Goal: Task Accomplishment & Management: Complete application form

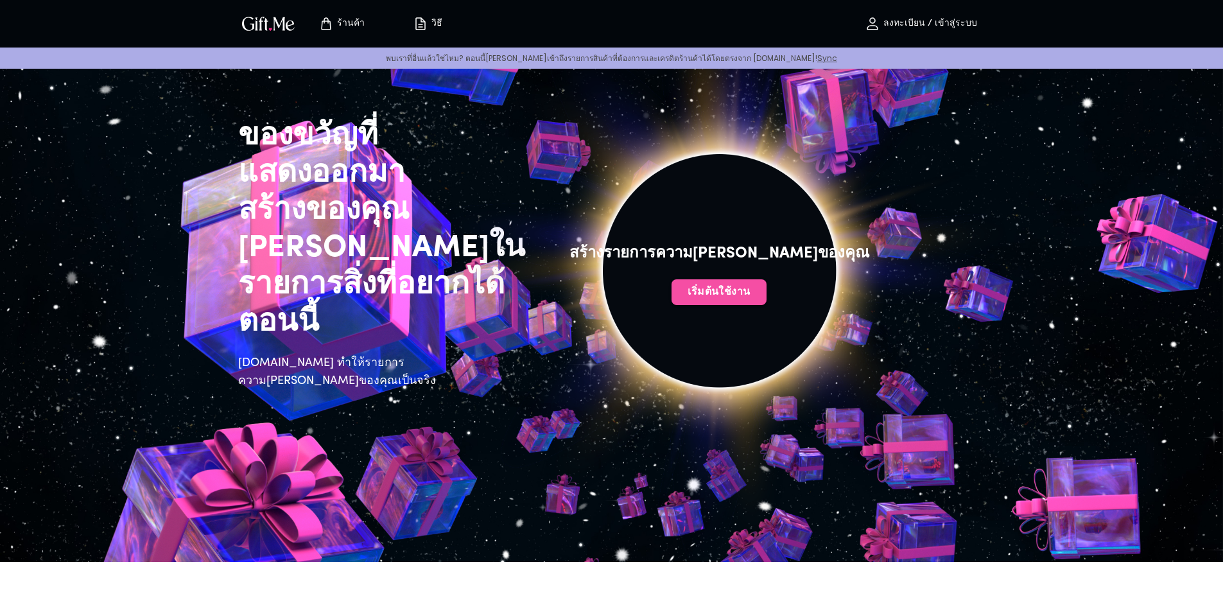
click at [711, 290] on font "เริ่มต้นใช้งาน" at bounding box center [719, 292] width 63 height 10
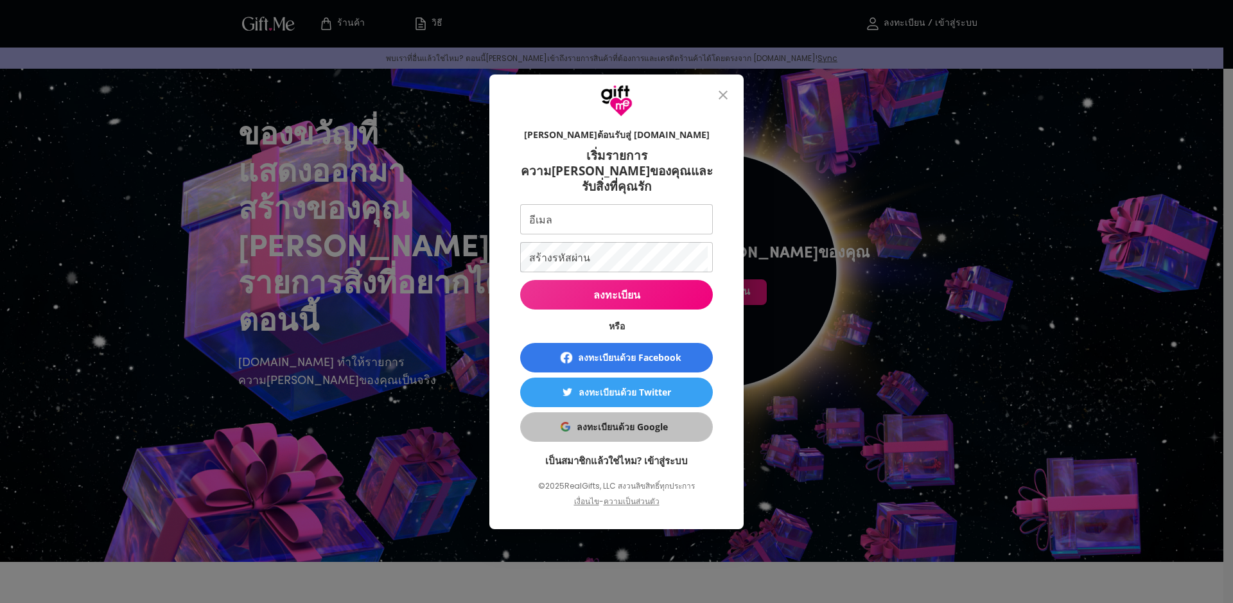
click at [562, 412] on button "ลงทะเบียนด้วย Google" at bounding box center [616, 427] width 193 height 30
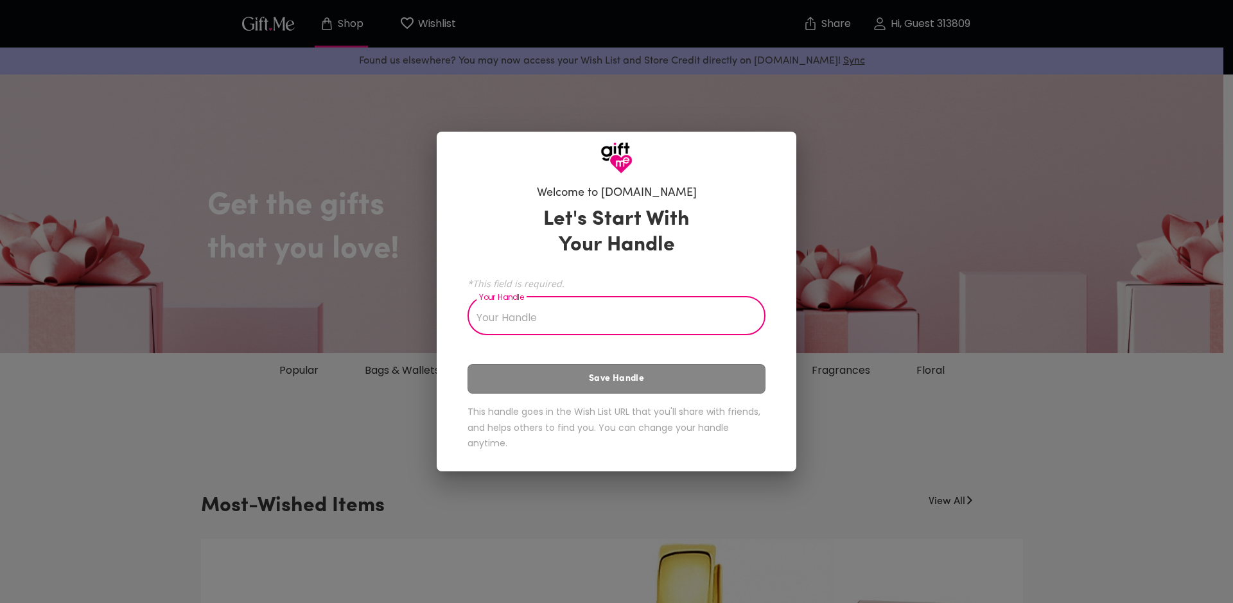
click at [264, 253] on div "Welcome to [DOMAIN_NAME] Let's Start With Your Handle *This field is required. …" at bounding box center [616, 301] width 1233 height 603
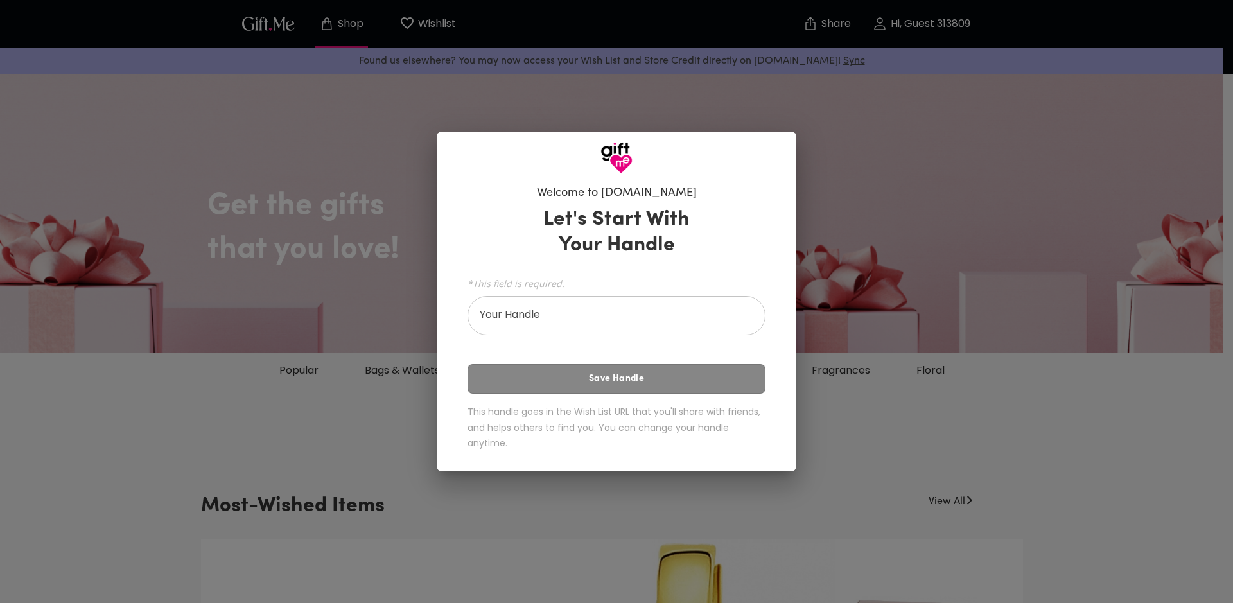
click at [551, 319] on input "Your Handle" at bounding box center [609, 317] width 284 height 36
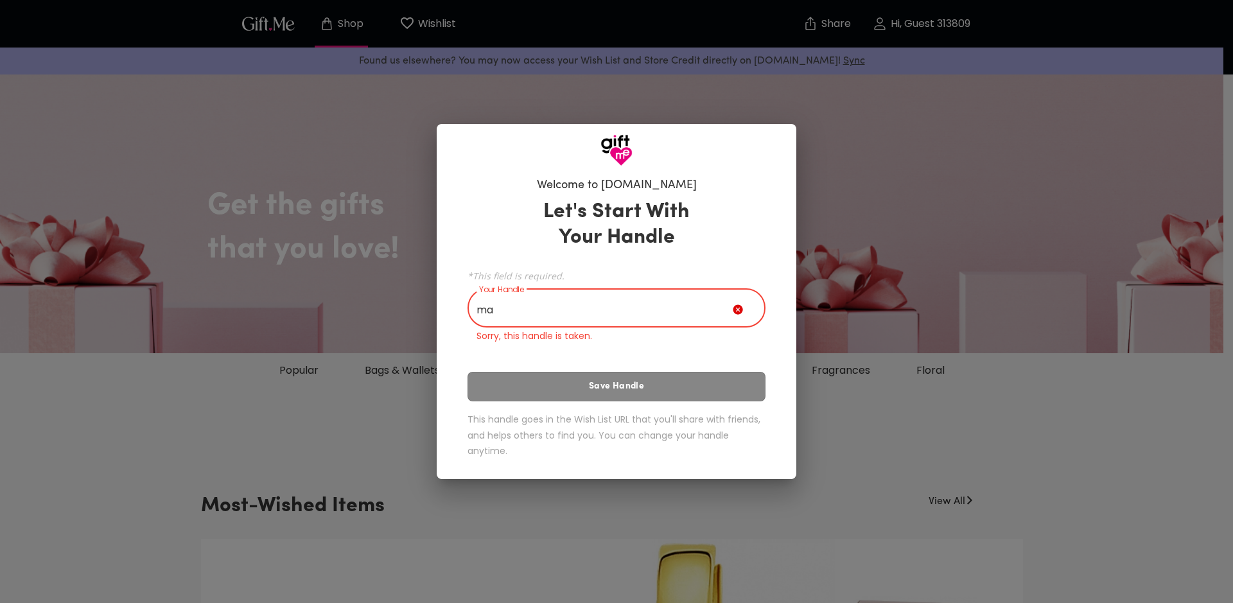
type input "m"
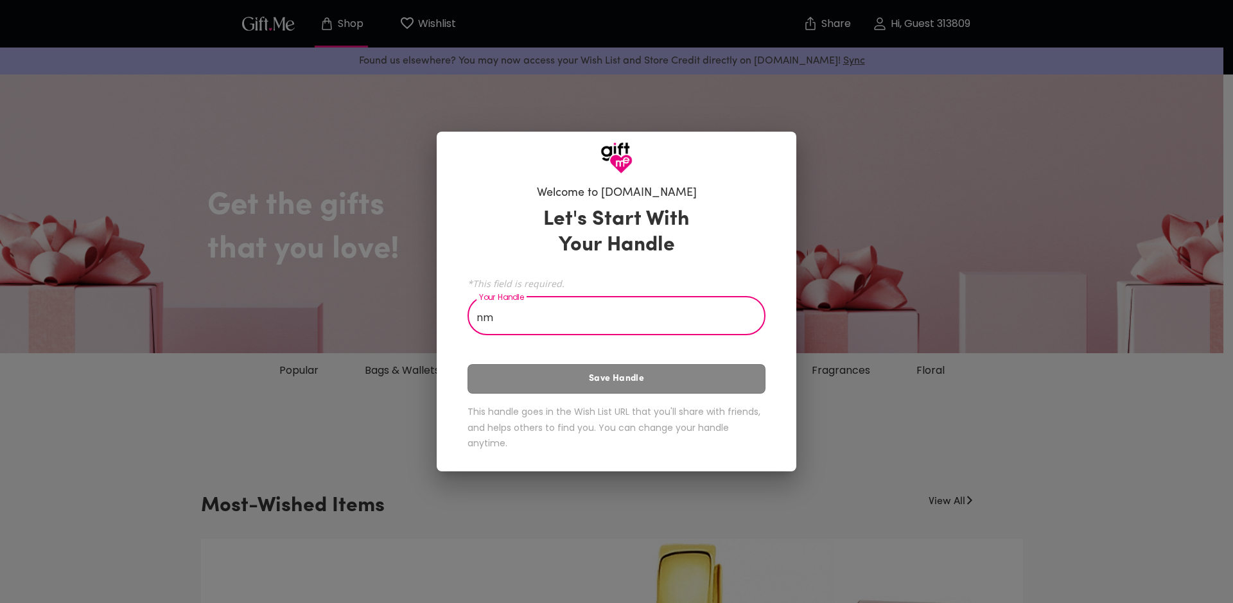
type input "n"
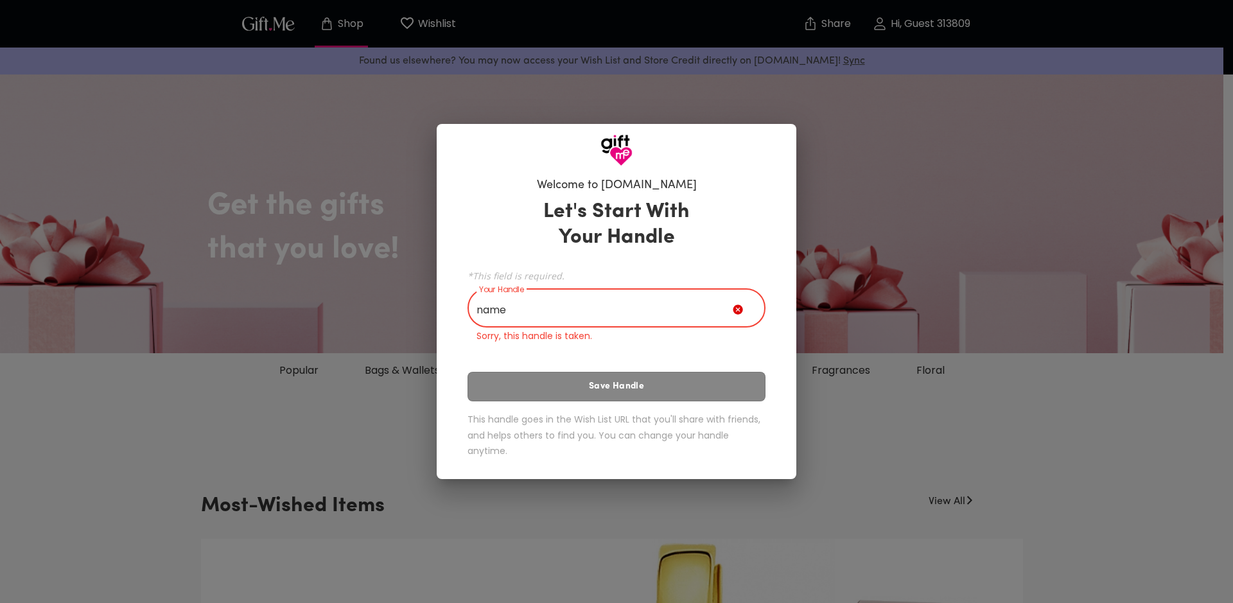
click at [656, 416] on h6 "This handle goes in the Wish List URL that you'll share with friends, and helps…" at bounding box center [616, 436] width 298 height 48
click at [647, 404] on div "Let's Start With Your Handle *This field is required. Your Handle name Your Han…" at bounding box center [616, 330] width 298 height 275
drag, startPoint x: 643, startPoint y: 392, endPoint x: 624, endPoint y: 338, distance: 57.3
click at [643, 391] on div "Let's Start With Your Handle *This field is required. Your Handle name Your Han…" at bounding box center [616, 330] width 298 height 275
click at [591, 313] on input "name" at bounding box center [599, 309] width 265 height 36
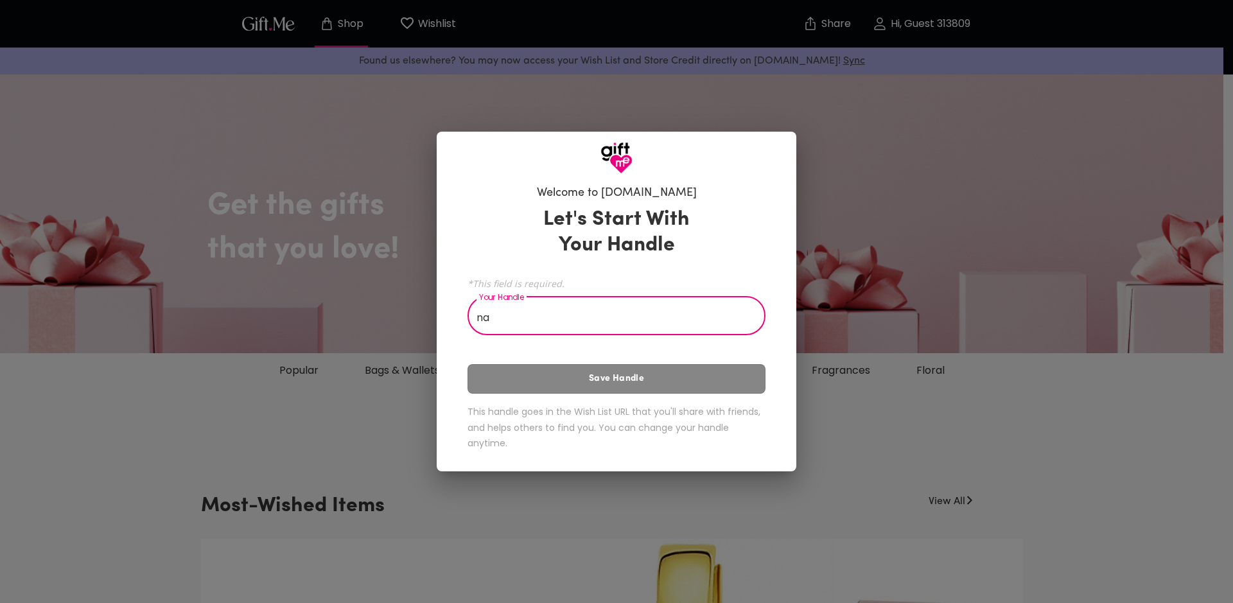
type input "n"
type input "4"
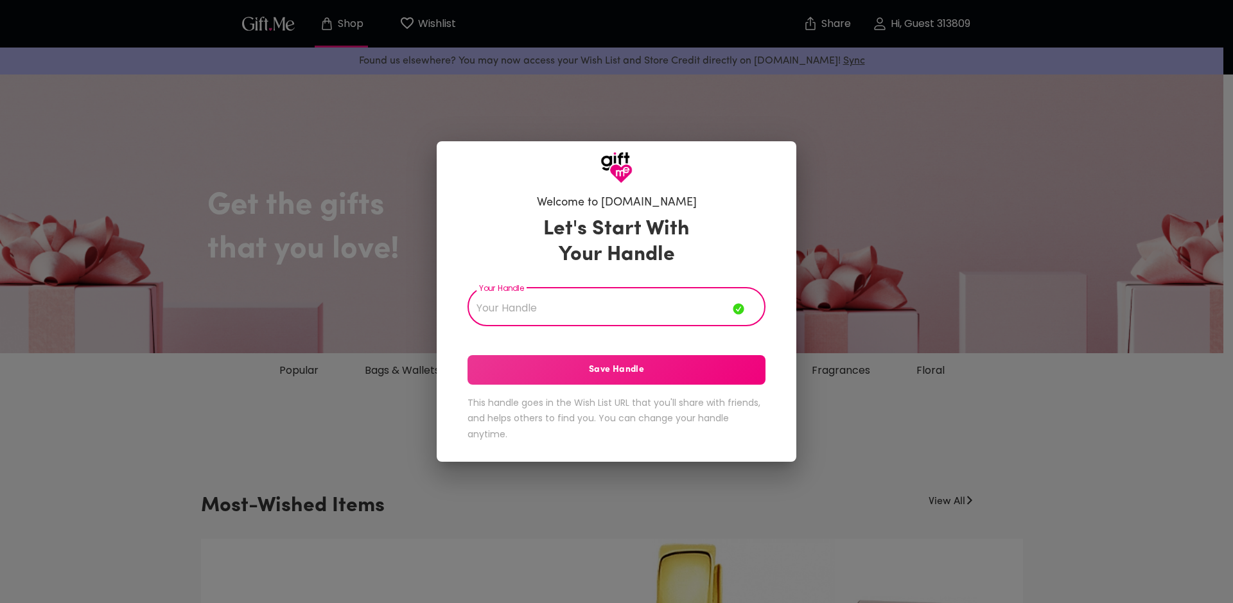
click at [640, 369] on span "Save Handle" at bounding box center [616, 370] width 298 height 14
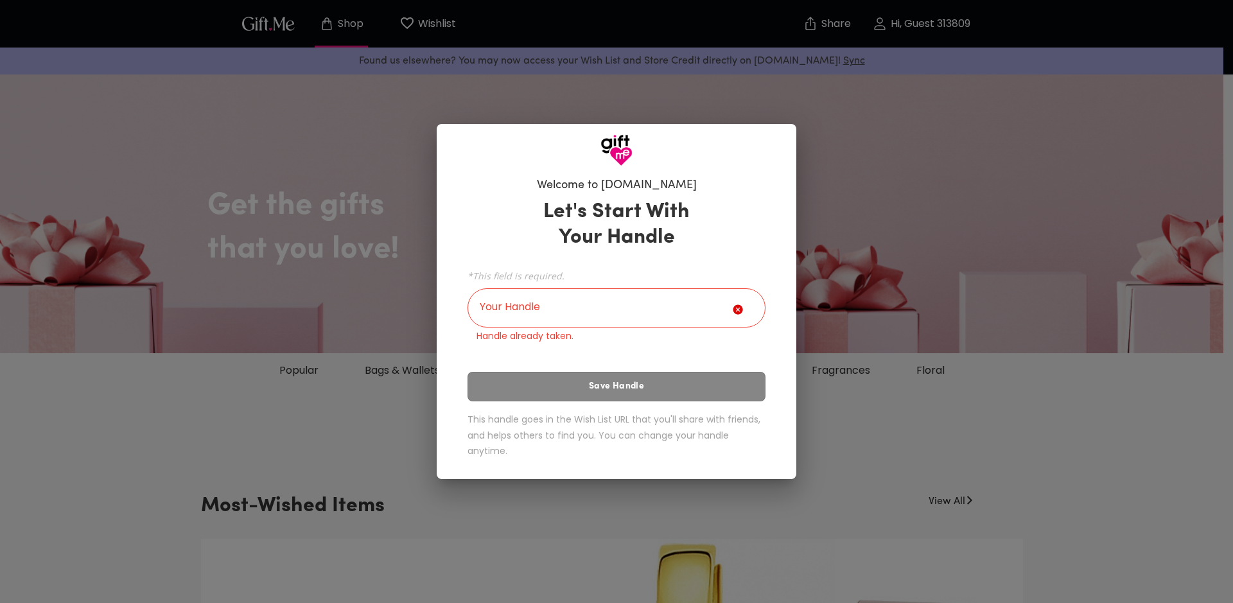
click at [599, 388] on div "Let's Start With Your Handle *This field is required. Your Handle Your Handle H…" at bounding box center [616, 330] width 298 height 275
click at [600, 314] on input "Your Handle" at bounding box center [599, 309] width 265 height 36
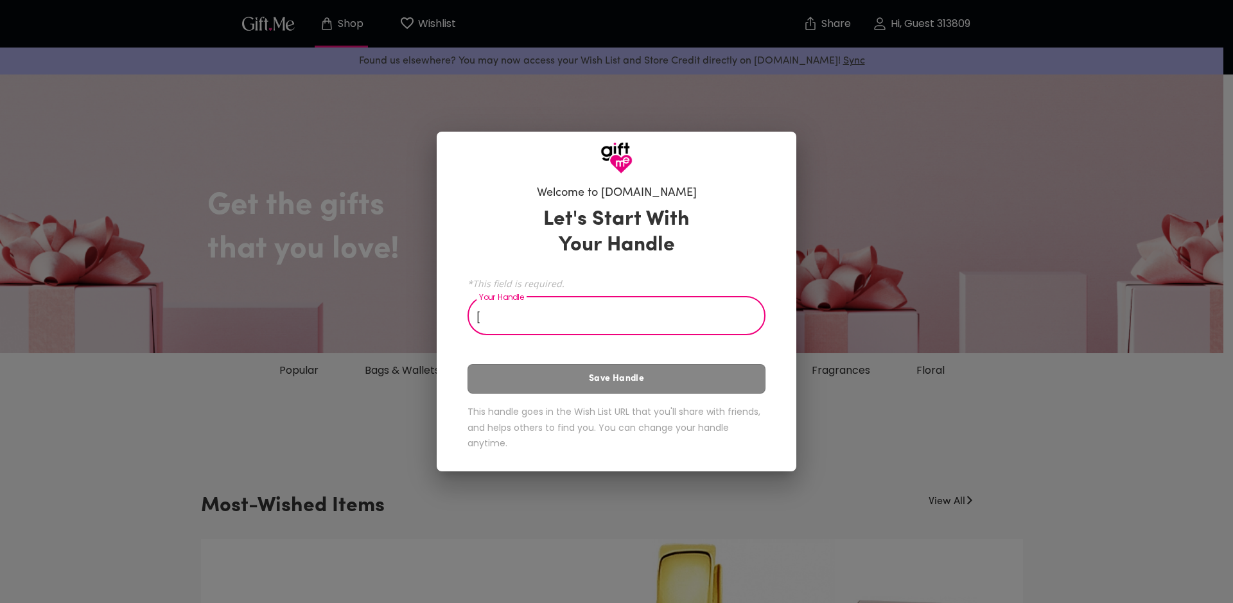
type input "["
click at [645, 372] on span "Save Handle" at bounding box center [616, 379] width 297 height 14
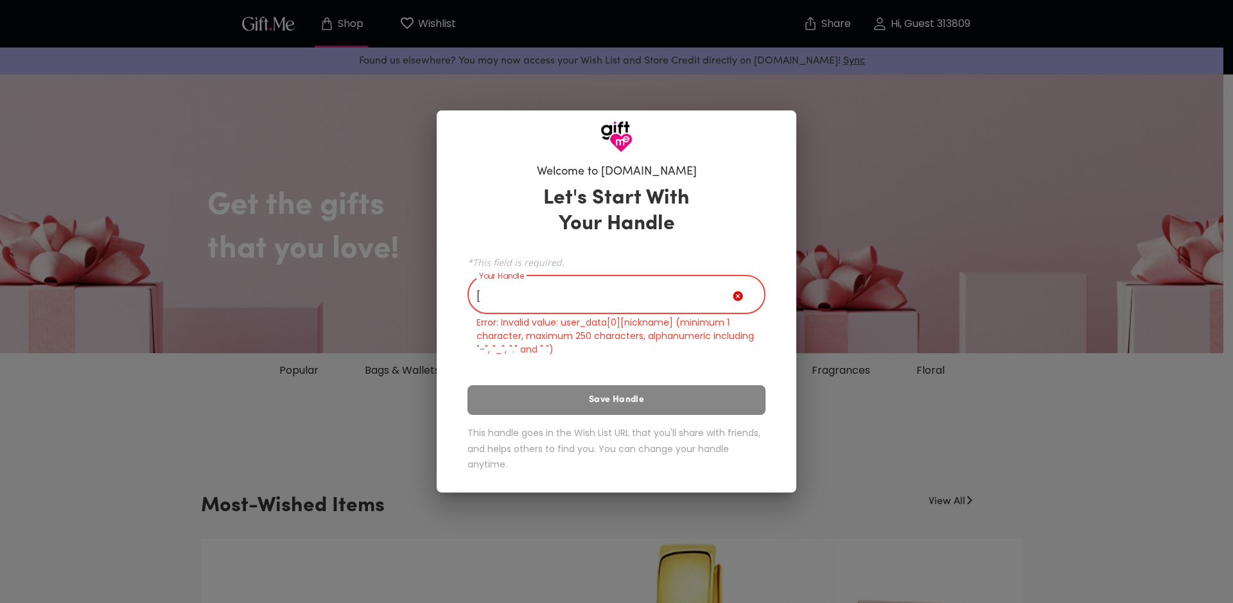
click at [594, 295] on input "[" at bounding box center [599, 296] width 265 height 36
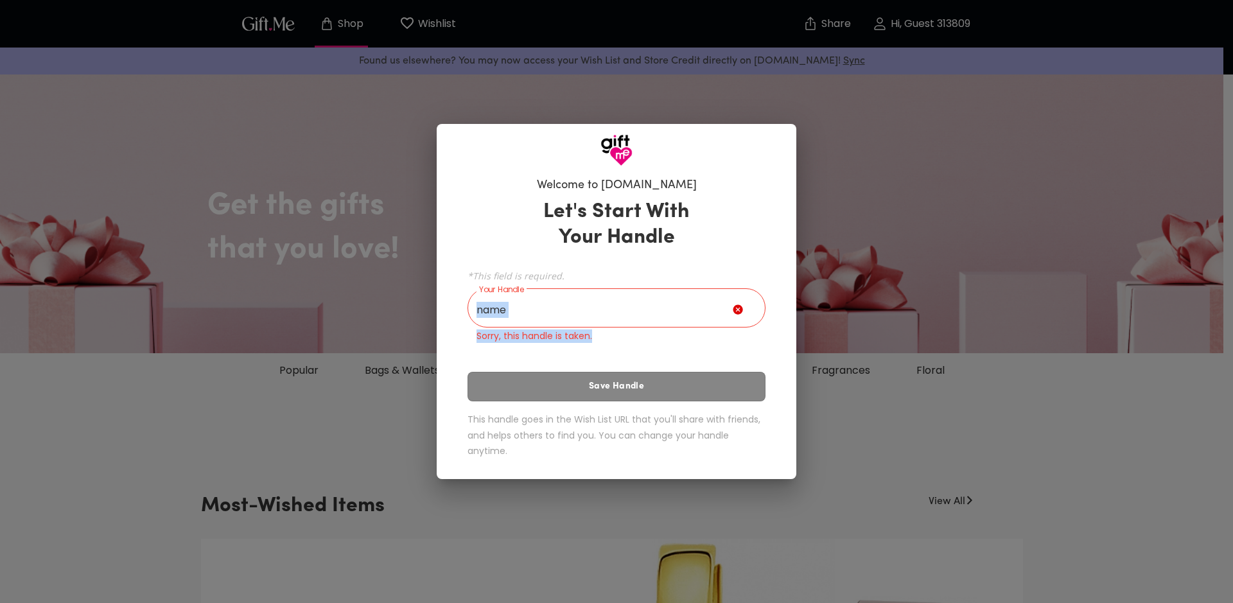
drag, startPoint x: 598, startPoint y: 333, endPoint x: 435, endPoint y: 334, distance: 163.7
click at [435, 334] on div "Welcome to [DOMAIN_NAME] Let's Start With Your Handle *This field is required. …" at bounding box center [616, 301] width 1233 height 603
click at [474, 333] on div "Your Handle name Your Handle Sorry, this handle is taken." at bounding box center [616, 316] width 298 height 51
drag, startPoint x: 474, startPoint y: 333, endPoint x: 589, endPoint y: 334, distance: 115.6
click at [589, 334] on div "Your Handle name Your Handle Sorry, this handle is taken." at bounding box center [616, 316] width 298 height 51
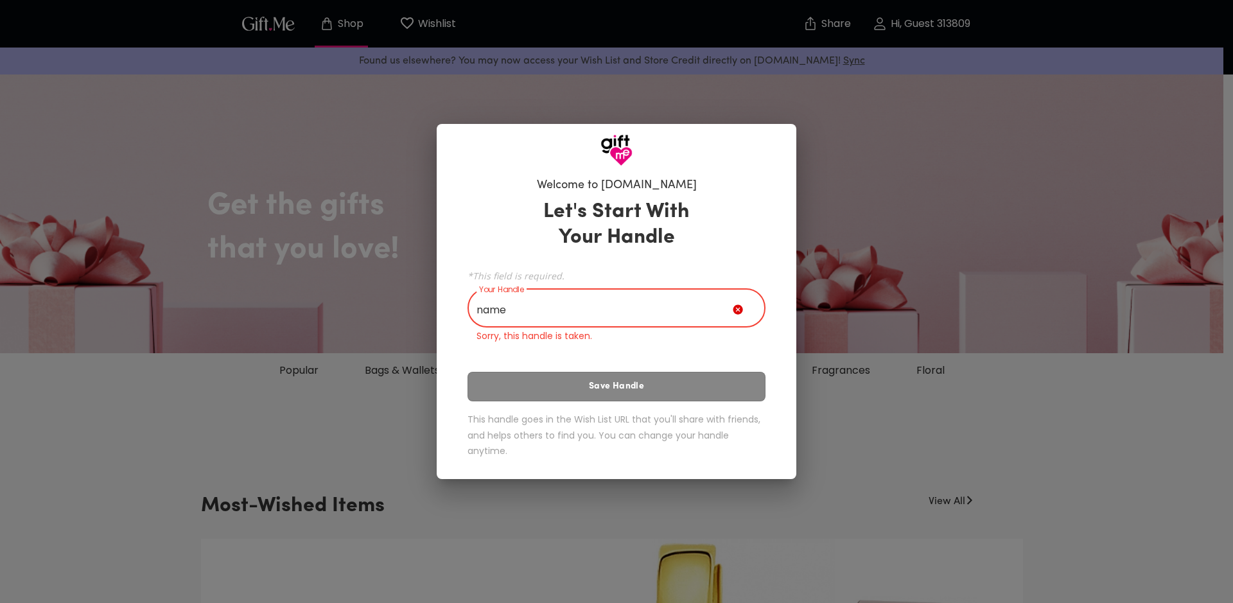
click at [577, 300] on input "name" at bounding box center [599, 309] width 265 height 36
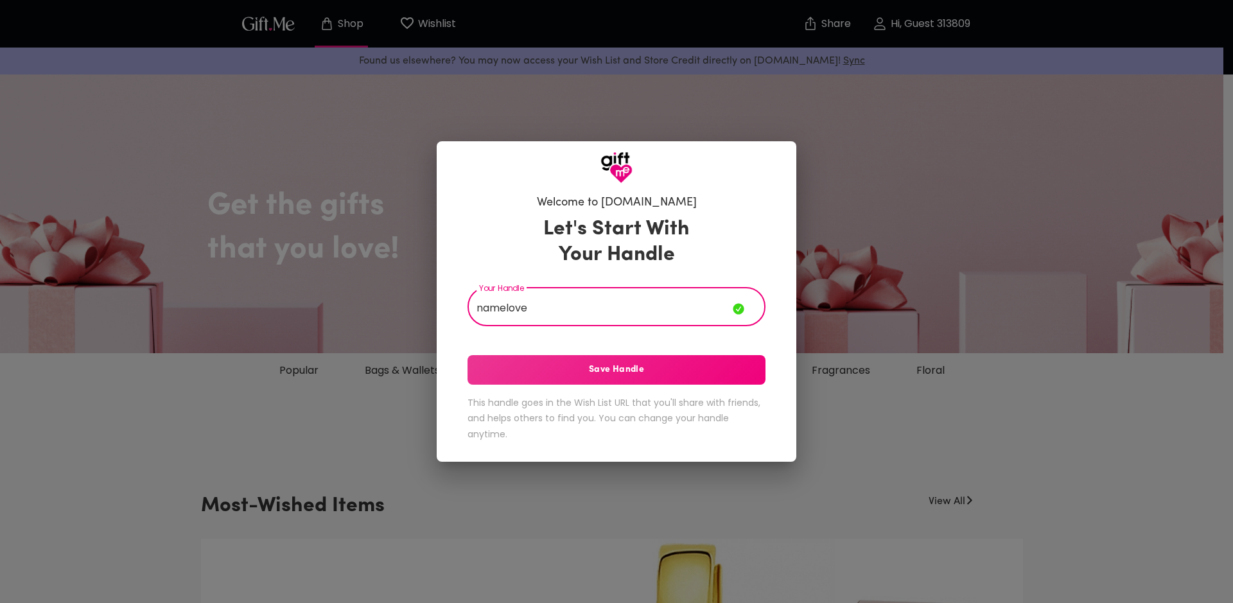
type input "namelove"
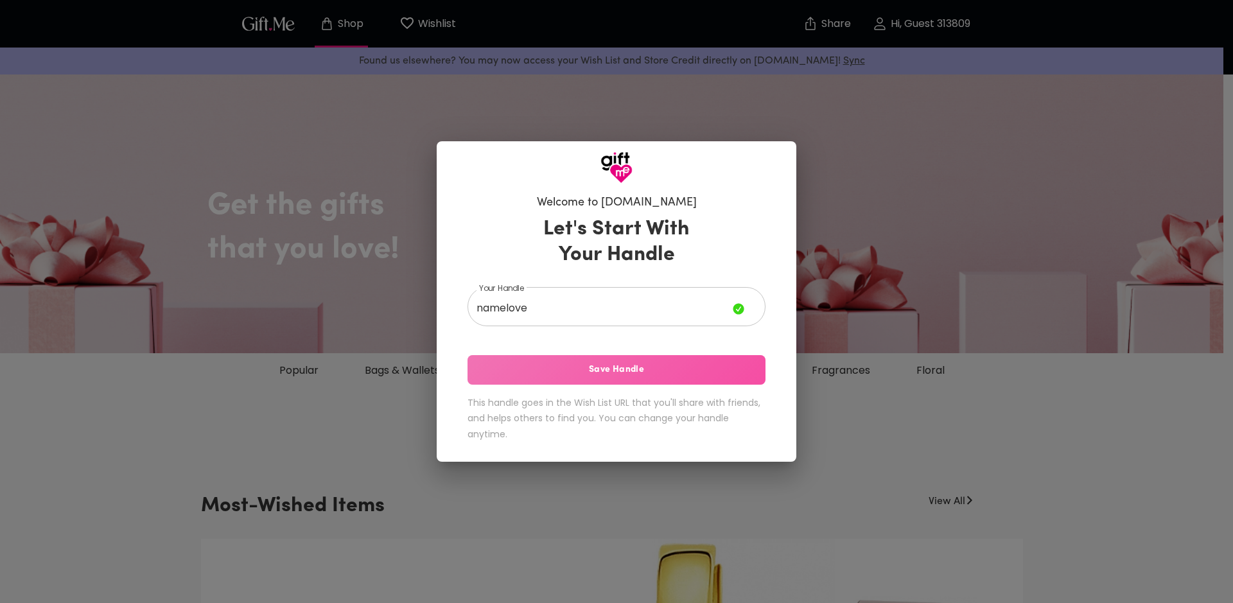
click at [592, 376] on span "Save Handle" at bounding box center [616, 370] width 298 height 14
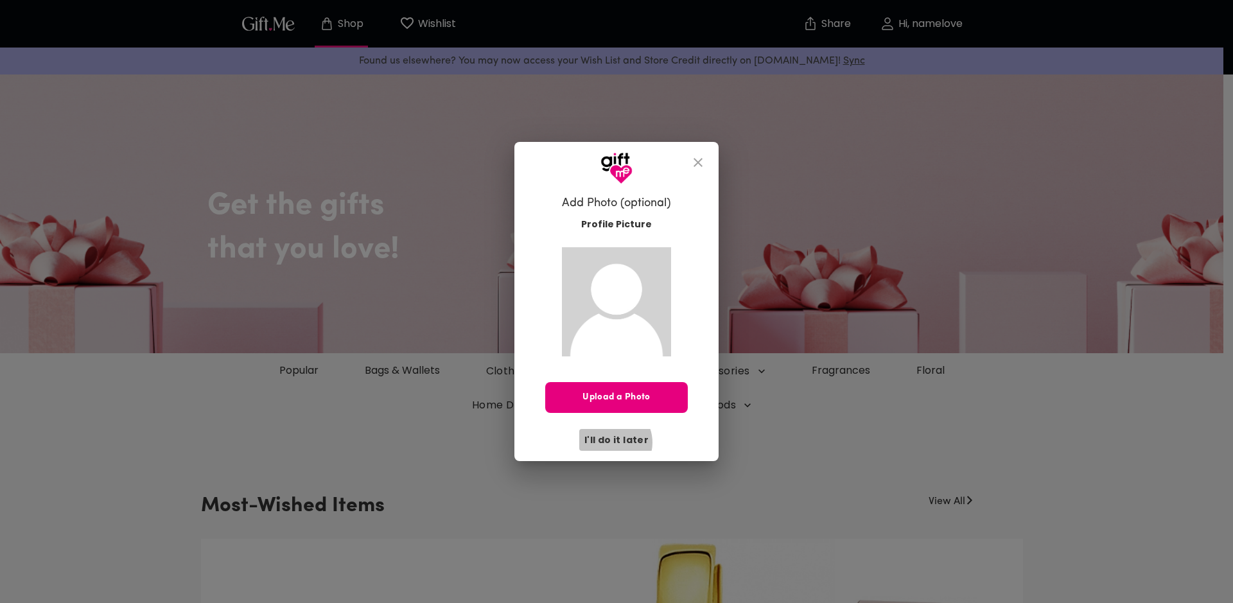
click at [612, 442] on span "I'll do it later" at bounding box center [616, 440] width 64 height 14
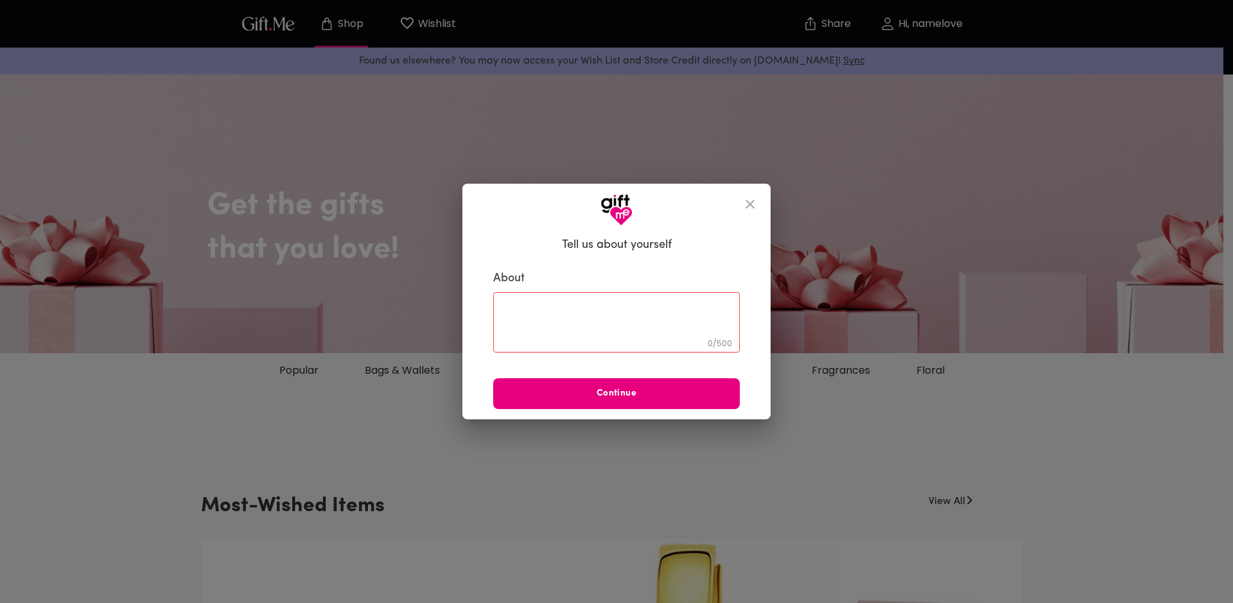
click at [651, 304] on textarea at bounding box center [616, 322] width 229 height 37
type textarea "gggg"
click at [596, 390] on span "Continue" at bounding box center [616, 393] width 247 height 14
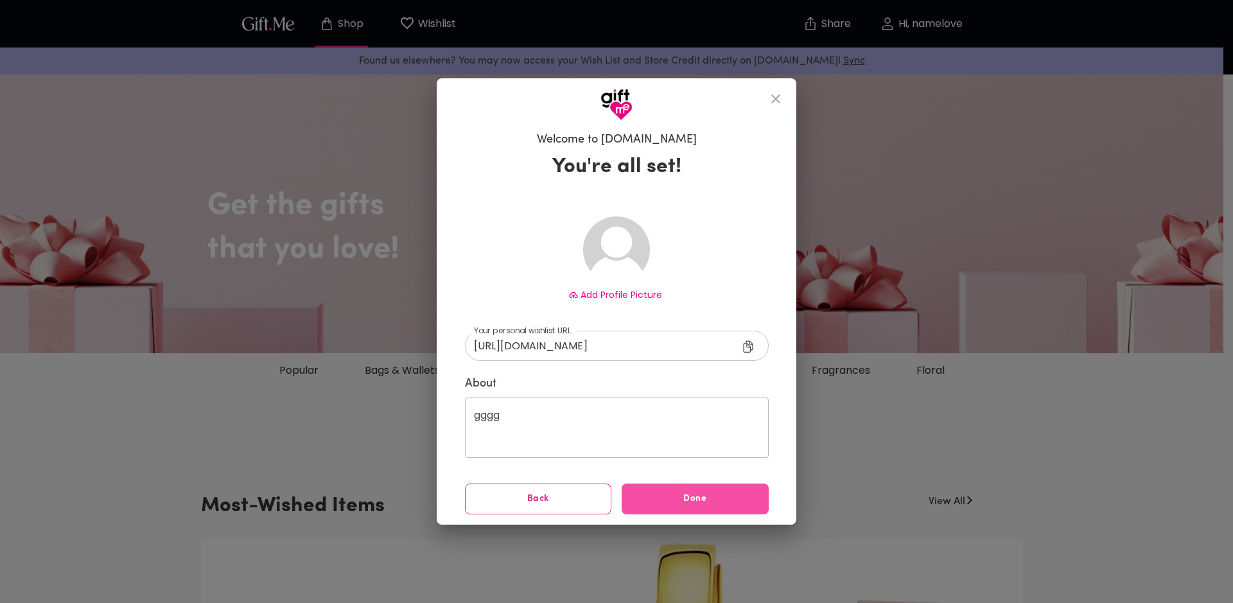
click at [670, 492] on span "Done" at bounding box center [694, 499] width 147 height 14
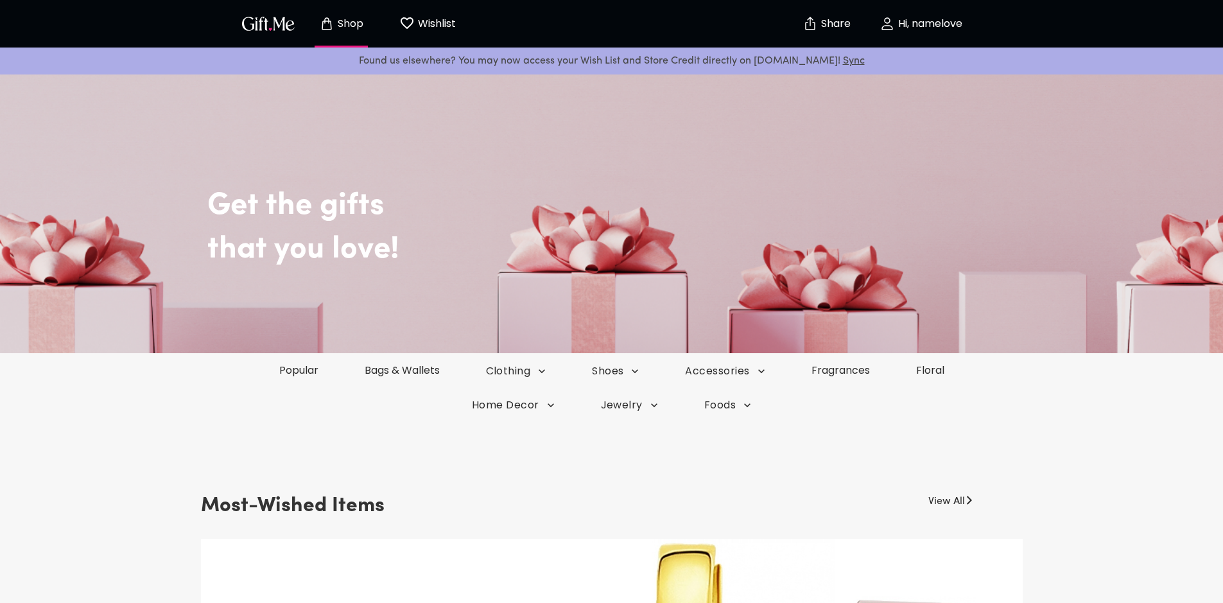
scroll to position [385, 0]
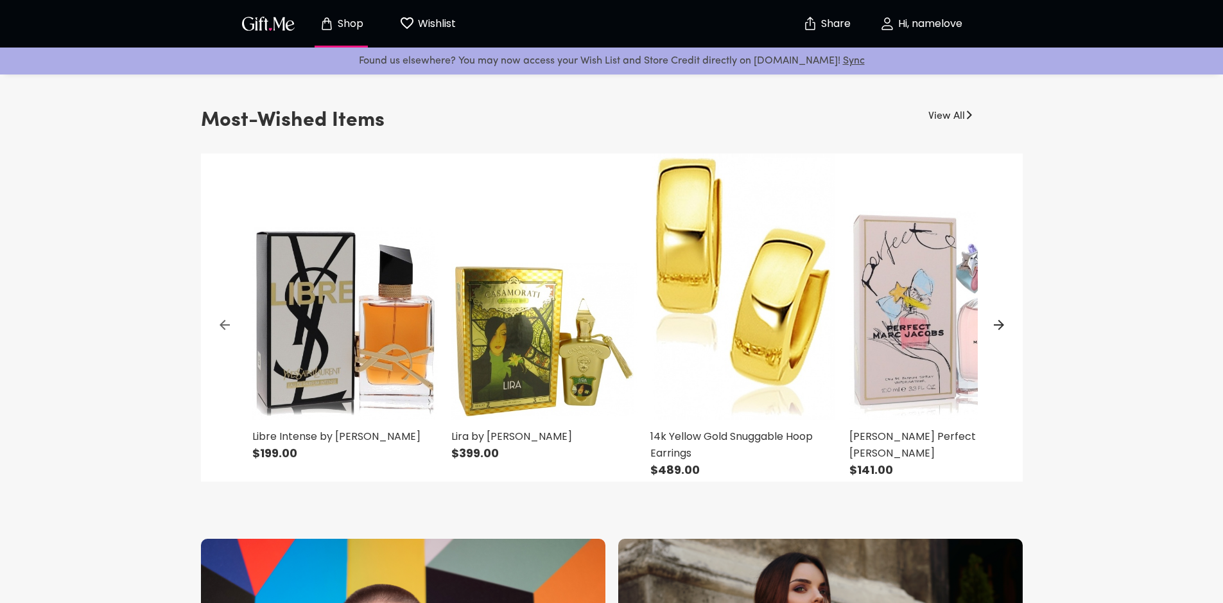
click at [252, 19] on img "button" at bounding box center [268, 23] width 58 height 19
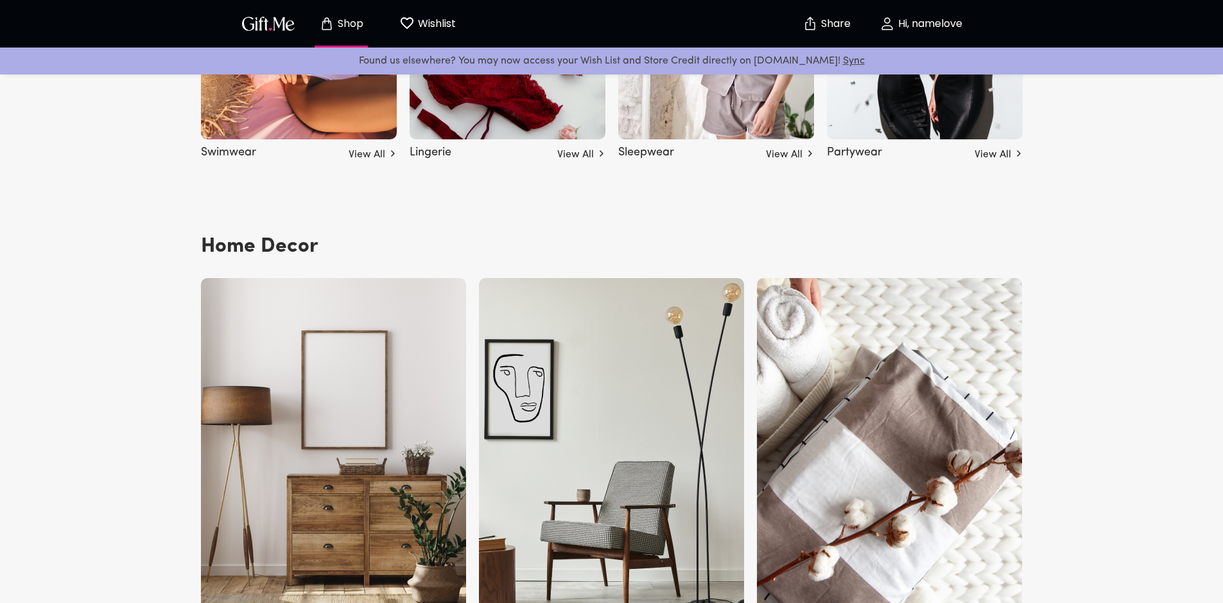
scroll to position [3852, 0]
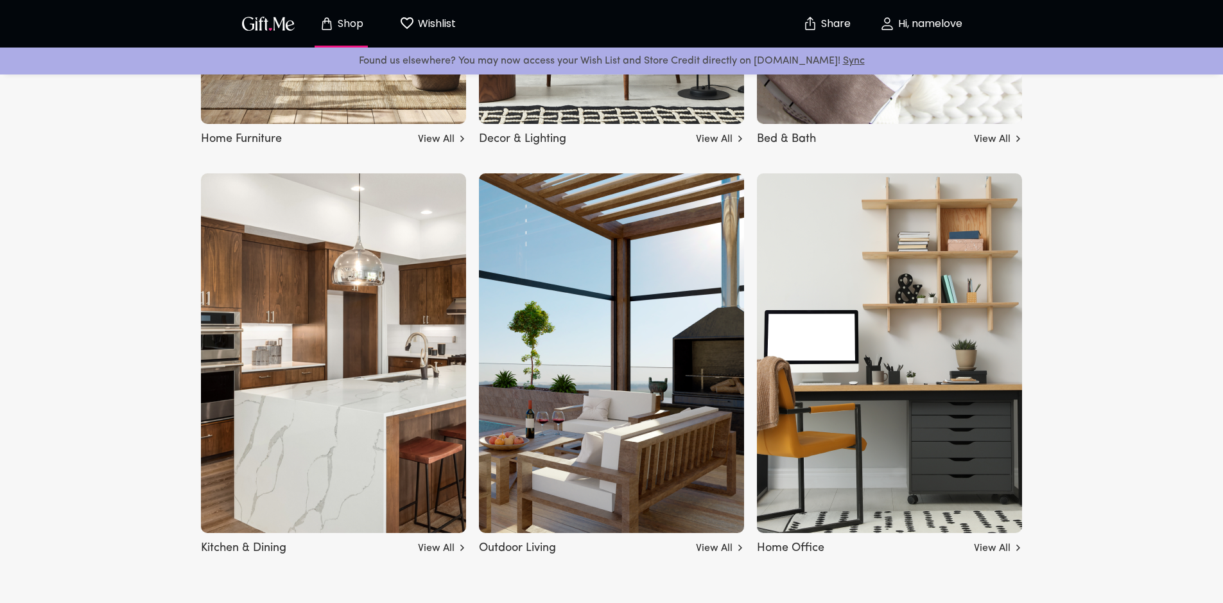
click at [444, 16] on p "Wishlist" at bounding box center [435, 23] width 41 height 17
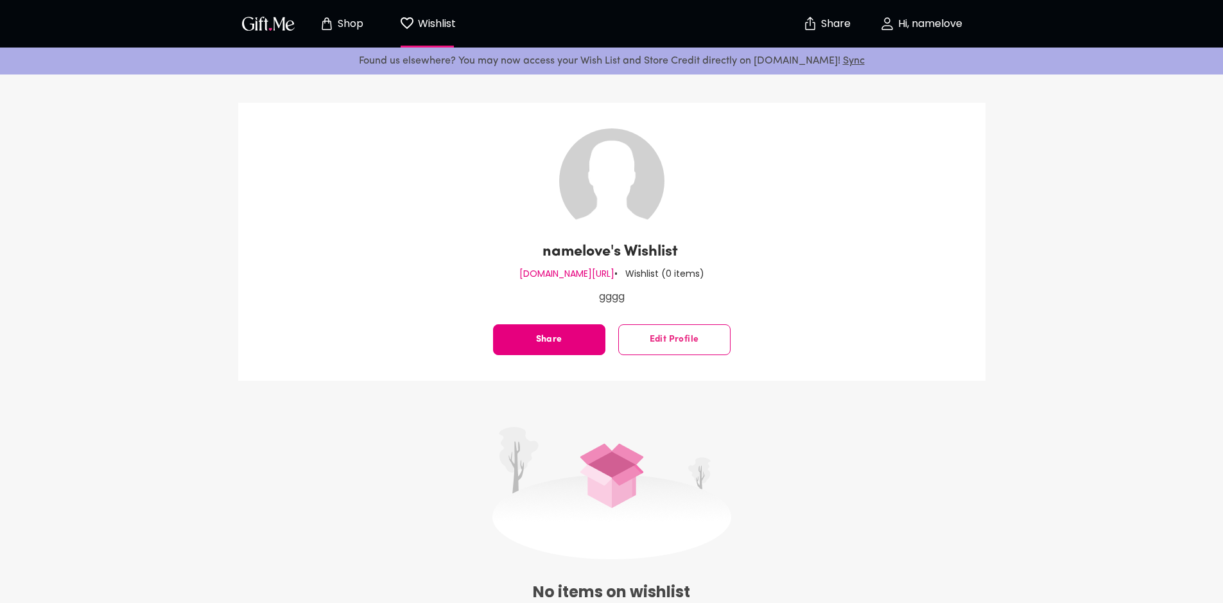
click at [251, 15] on img "button" at bounding box center [268, 23] width 58 height 19
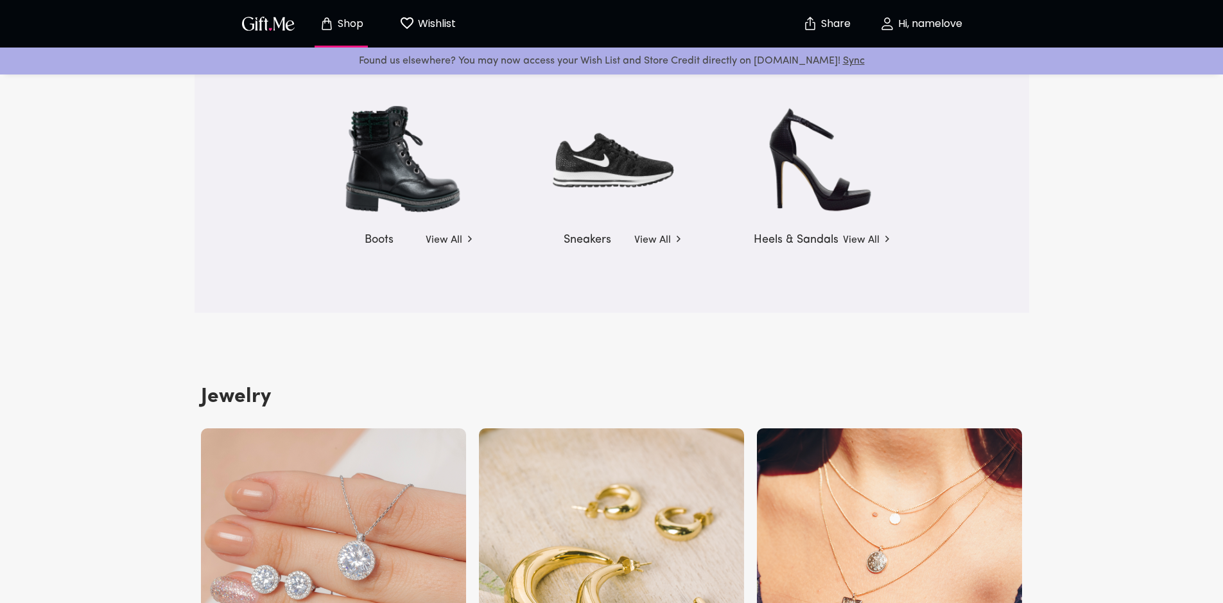
scroll to position [2568, 0]
